Goal: Register for event/course

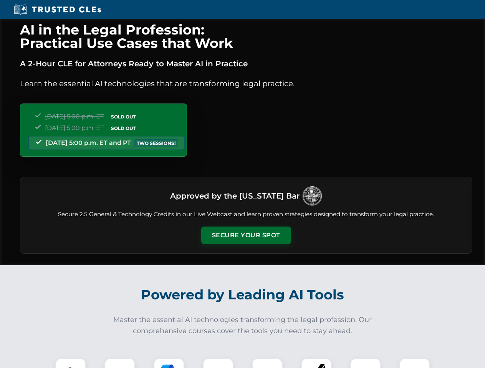
click at [246, 236] on button "Secure Your Spot" at bounding box center [246, 236] width 90 height 18
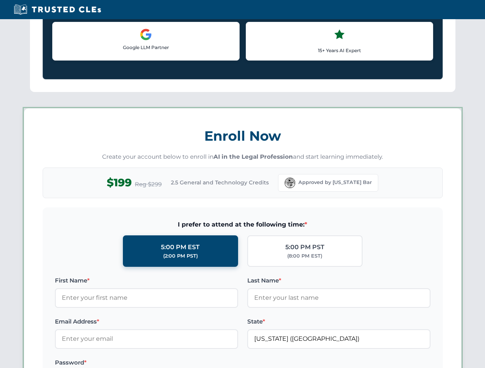
click at [169, 363] on label "Password *" at bounding box center [146, 362] width 183 height 9
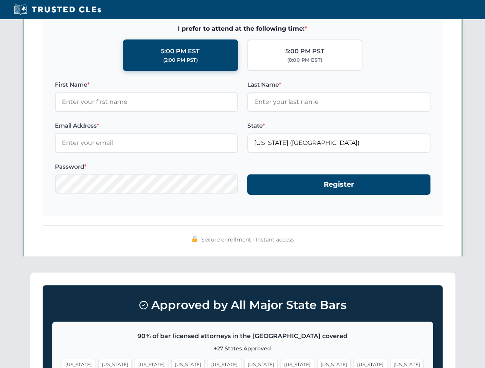
click at [353, 363] on span "[US_STATE]" at bounding box center [369, 364] width 33 height 11
